Goal: Find specific page/section: Find specific page/section

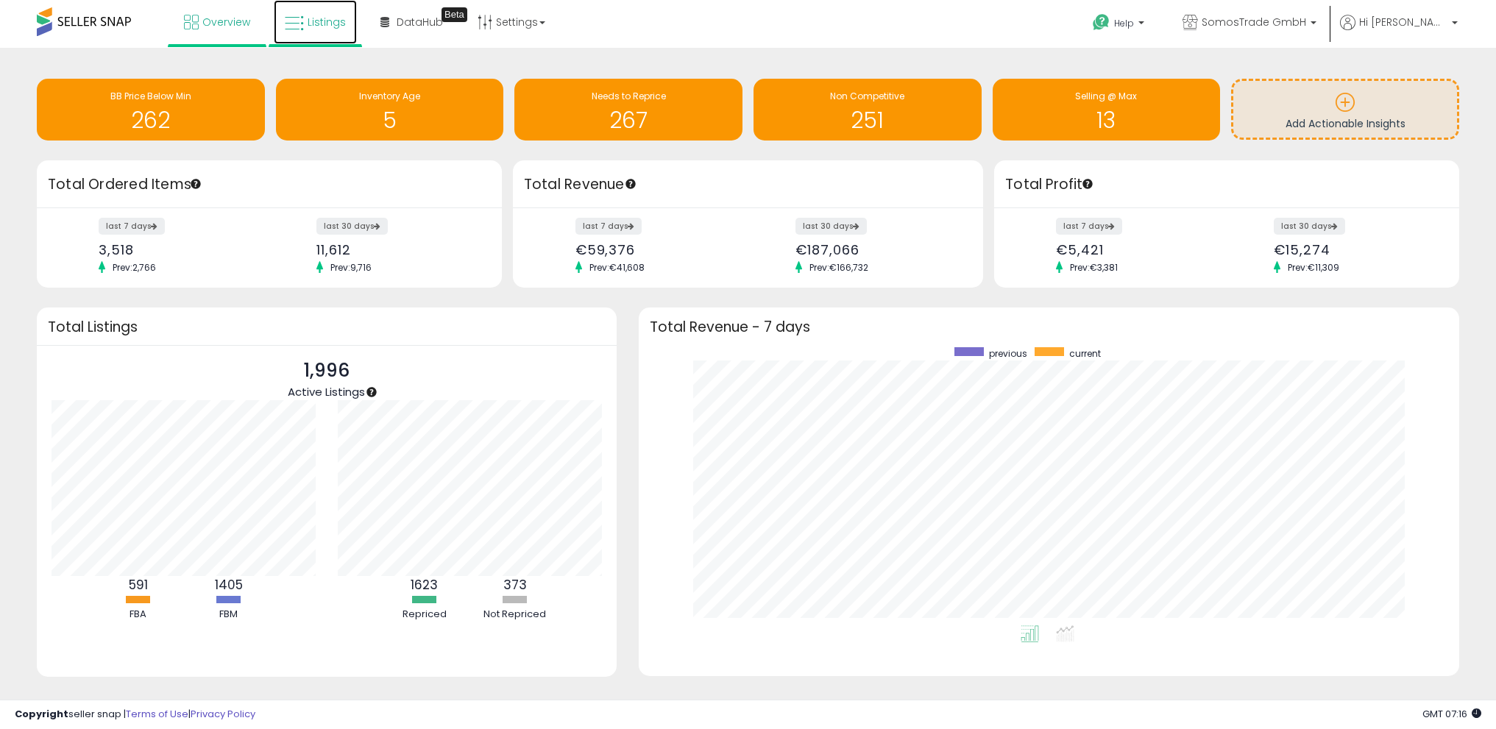
click at [317, 23] on span "Listings" at bounding box center [327, 22] width 38 height 15
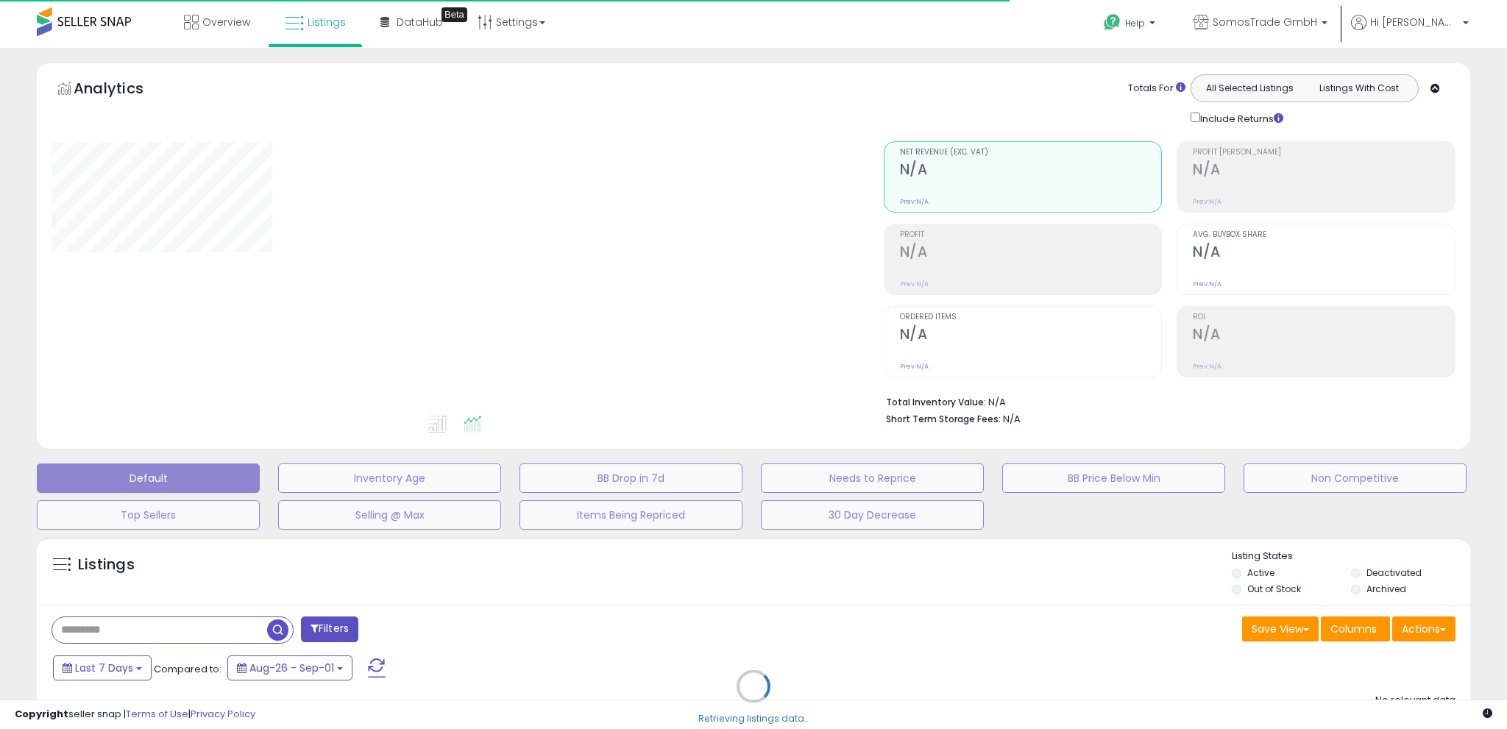
click at [141, 630] on div "Retrieving listings data.." at bounding box center [754, 698] width 1456 height 336
click at [150, 628] on div "Retrieving listings data.." at bounding box center [754, 698] width 1456 height 336
click at [110, 626] on div "Retrieving listings data.." at bounding box center [754, 698] width 1456 height 336
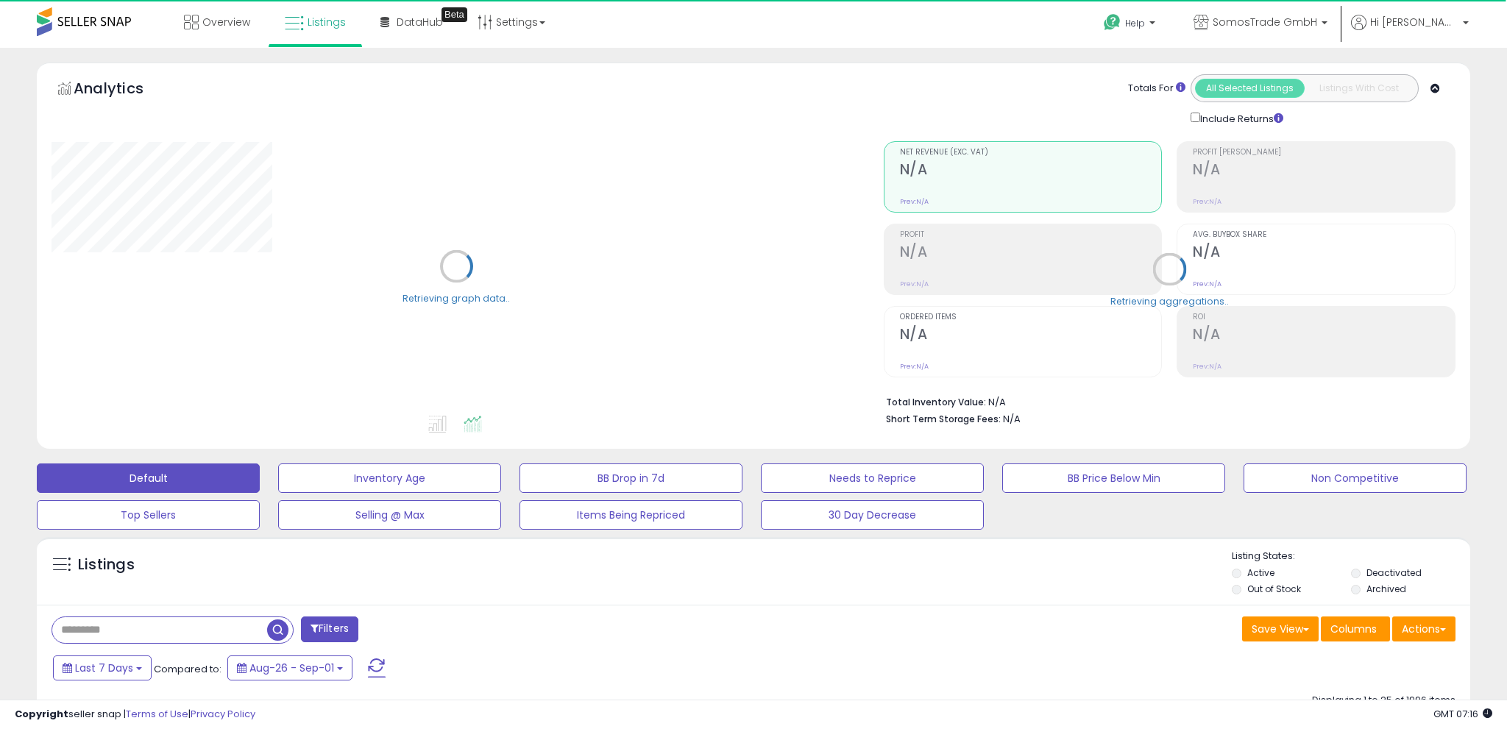
click at [81, 629] on input "text" at bounding box center [159, 631] width 215 height 26
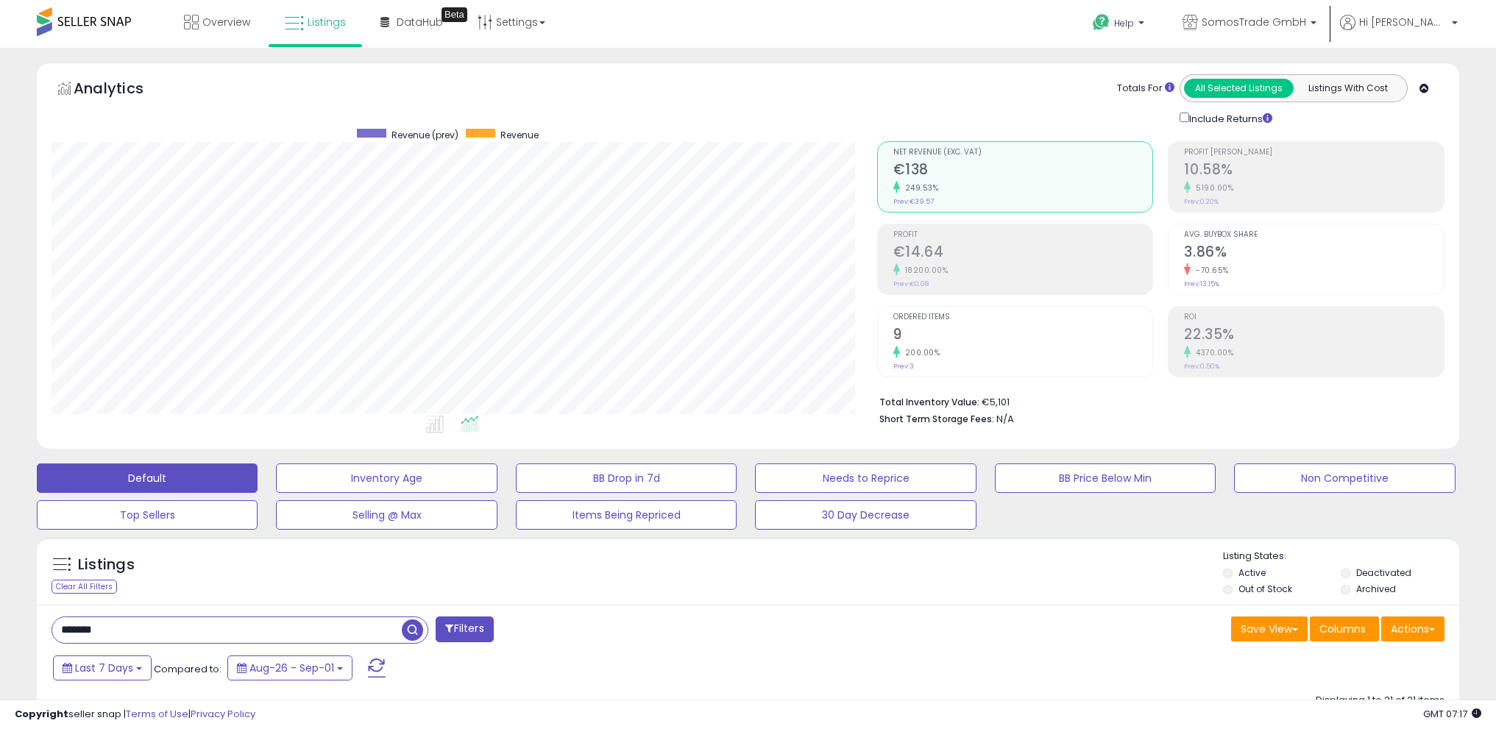
drag, startPoint x: 131, startPoint y: 625, endPoint x: 10, endPoint y: 629, distance: 120.8
paste input "***"
type input "**********"
click at [408, 634] on span "button" at bounding box center [412, 630] width 21 height 21
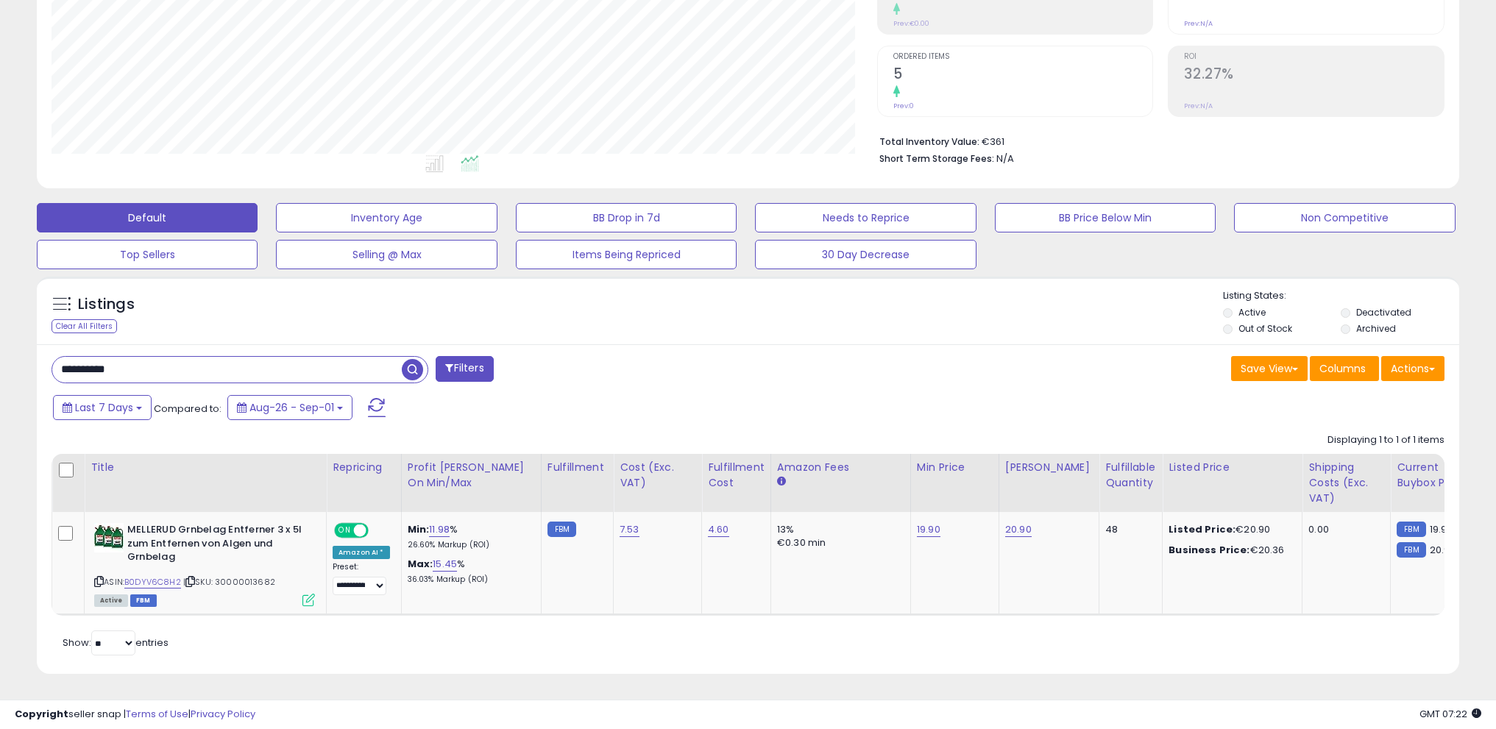
drag, startPoint x: 376, startPoint y: 393, endPoint x: 431, endPoint y: 381, distance: 56.4
click at [446, 397] on div "Last 7 Days Compared to: Aug-26 - Sep-01" at bounding box center [571, 409] width 1045 height 33
click at [414, 361] on span "button" at bounding box center [412, 369] width 21 height 21
click at [411, 361] on span "button" at bounding box center [412, 369] width 21 height 21
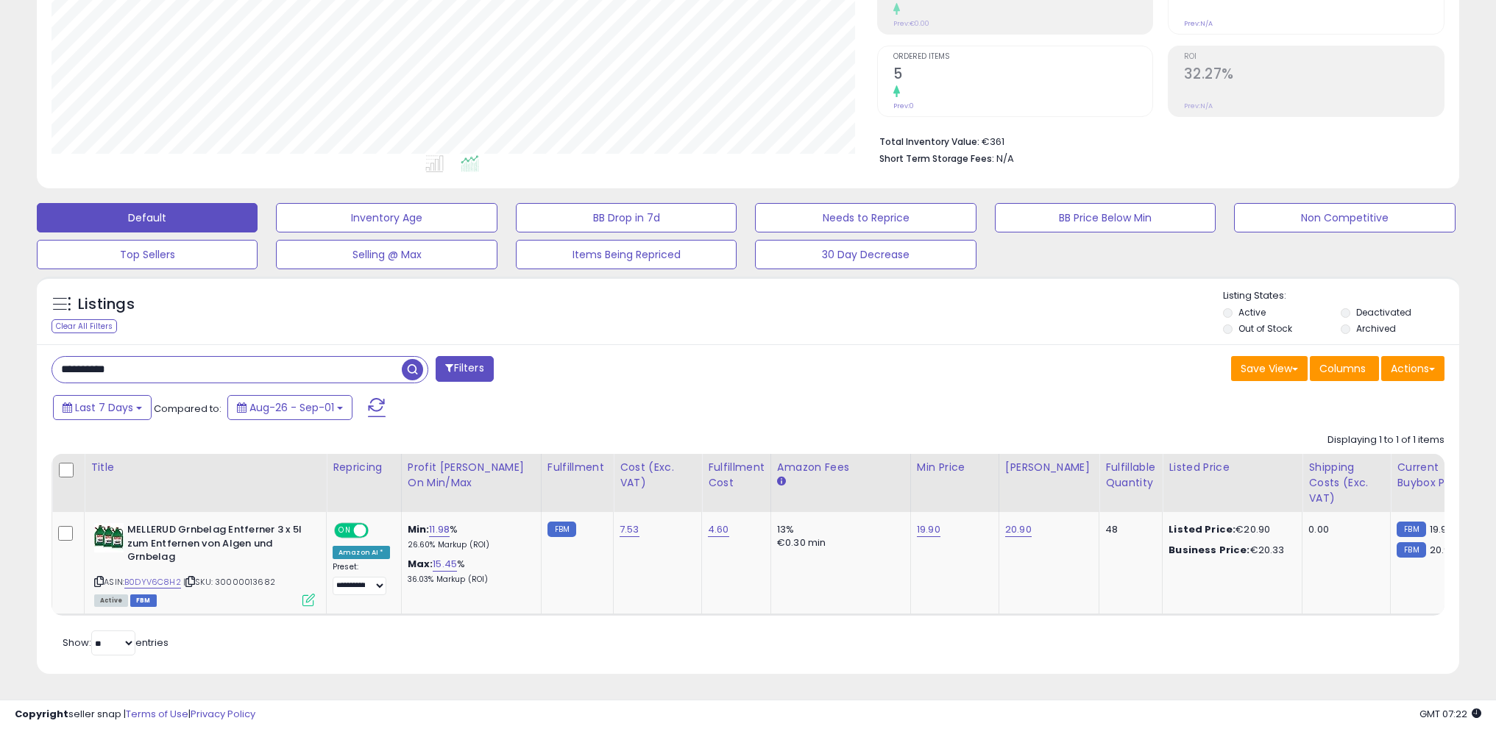
scroll to position [269, 0]
click at [377, 577] on select "**********" at bounding box center [360, 586] width 54 height 18
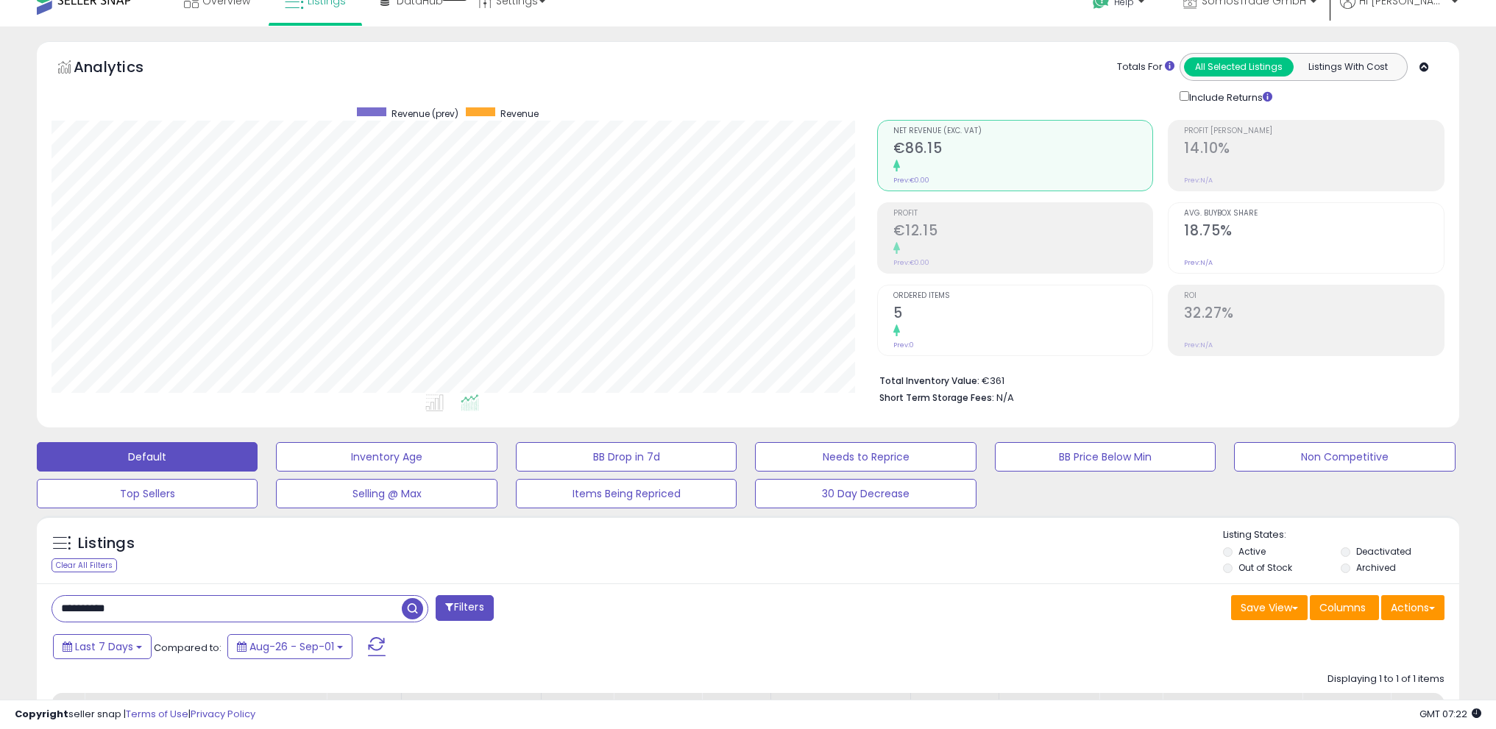
scroll to position [272, 0]
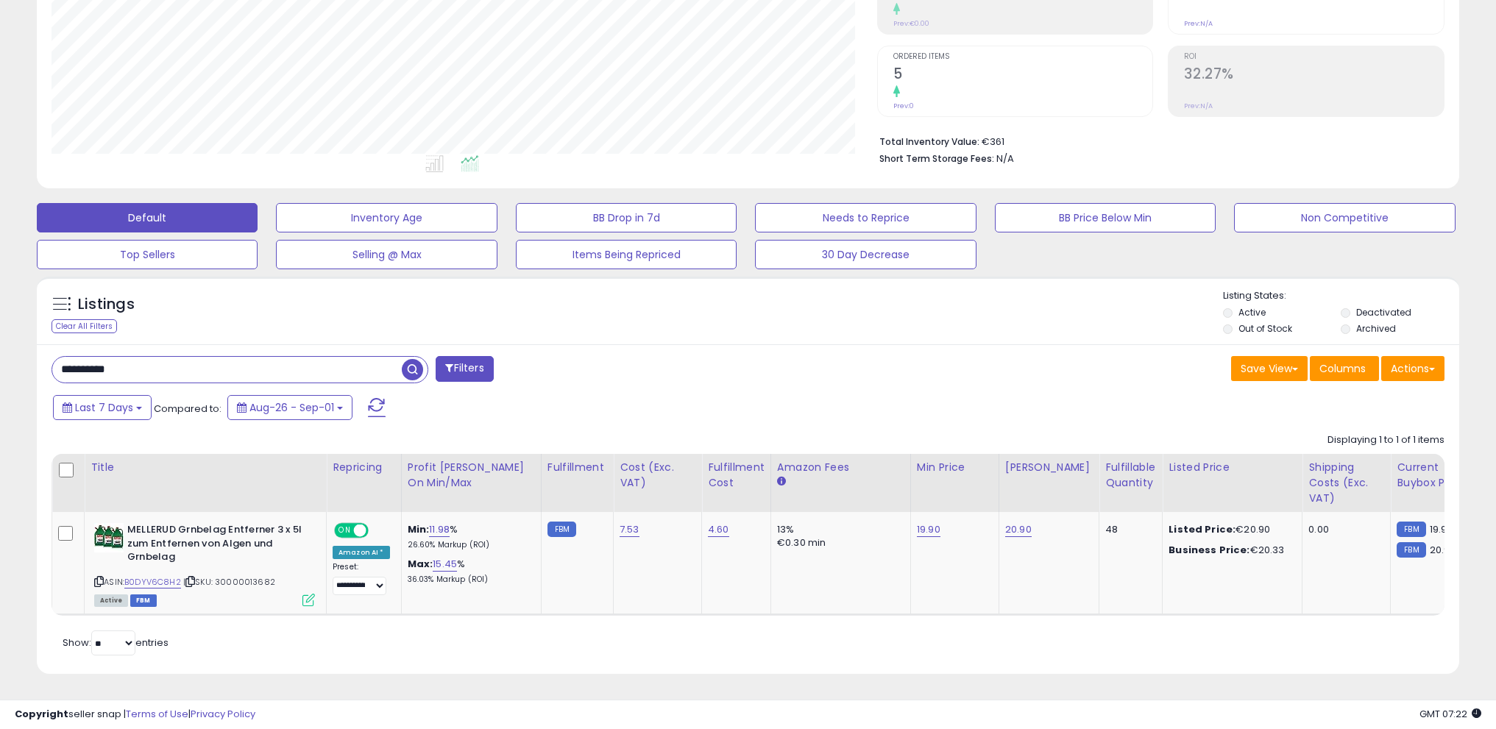
click at [414, 363] on span "button" at bounding box center [412, 369] width 21 height 21
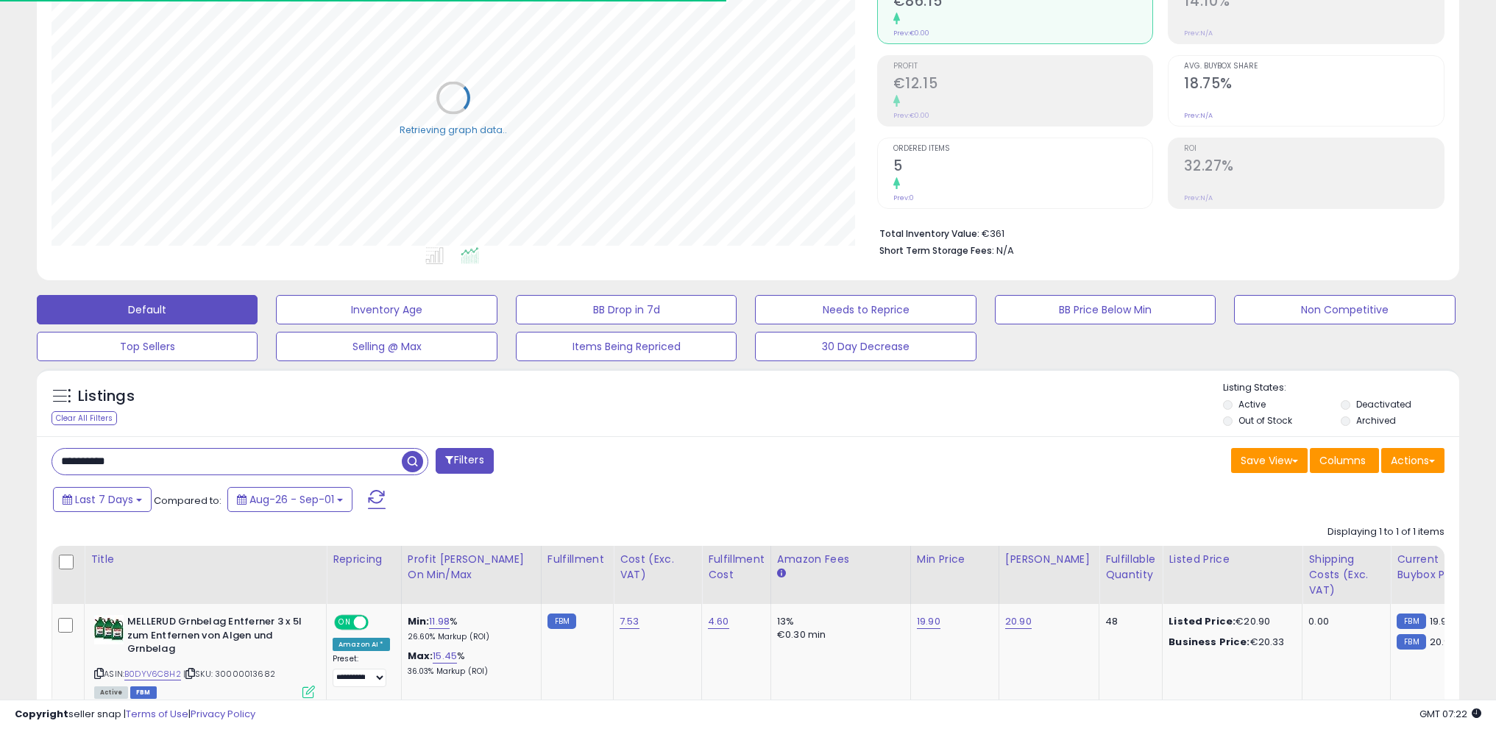
scroll to position [0, 0]
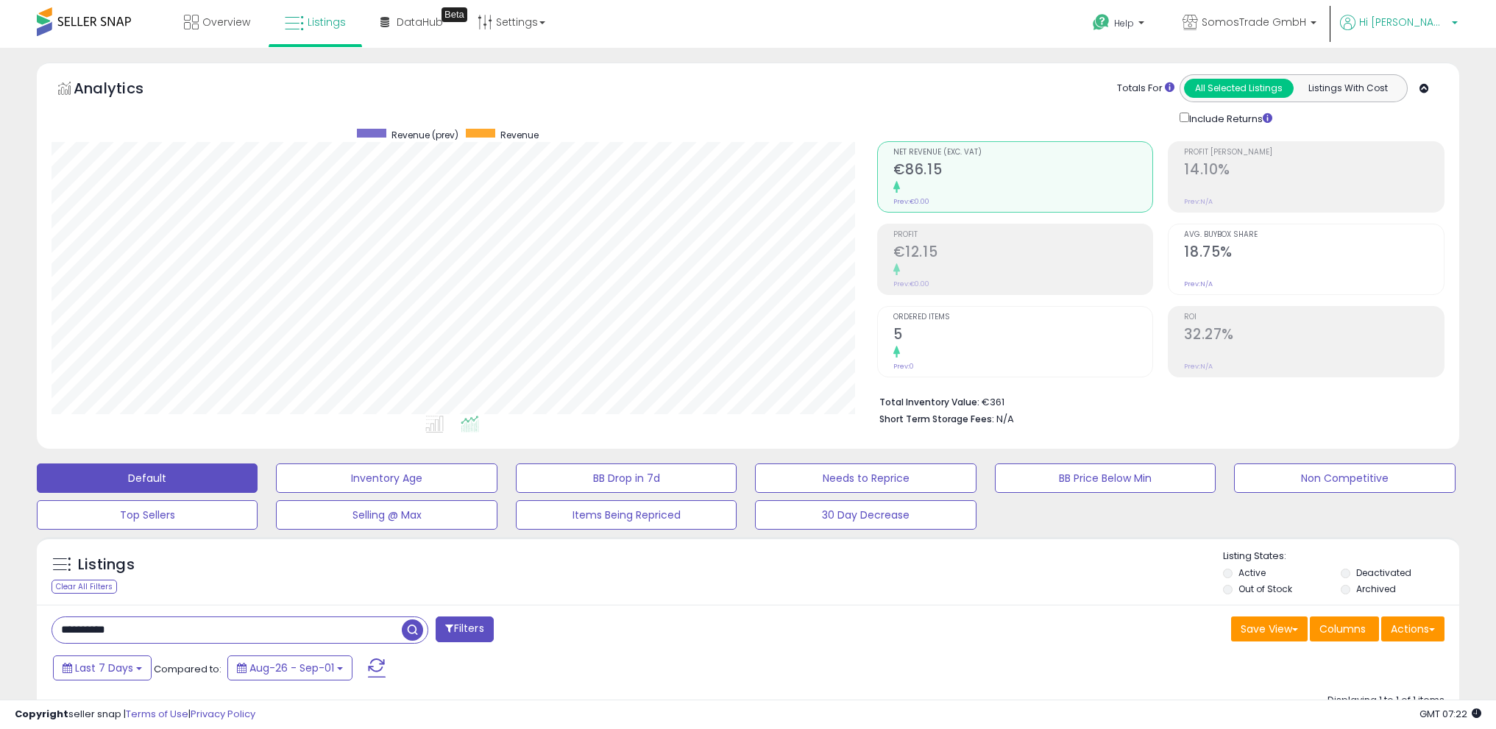
click at [1431, 21] on span "Hi [PERSON_NAME]" at bounding box center [1403, 22] width 88 height 15
click at [1433, 155] on link "Logout" at bounding box center [1425, 156] width 32 height 14
